Goal: Task Accomplishment & Management: Manage account settings

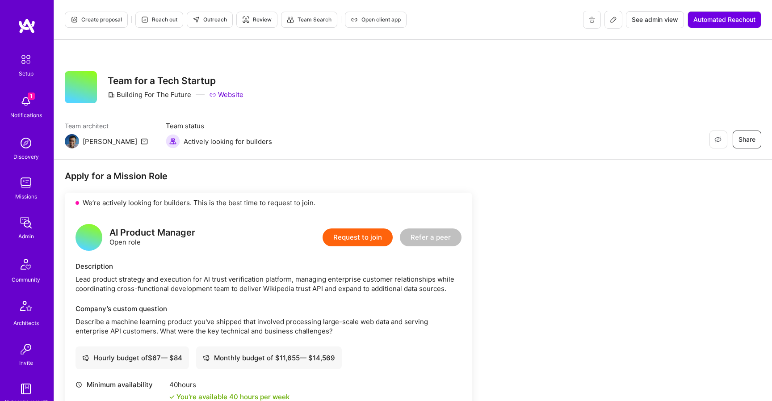
click at [605, 17] on button at bounding box center [614, 20] width 18 height 18
